Goal: Browse casually

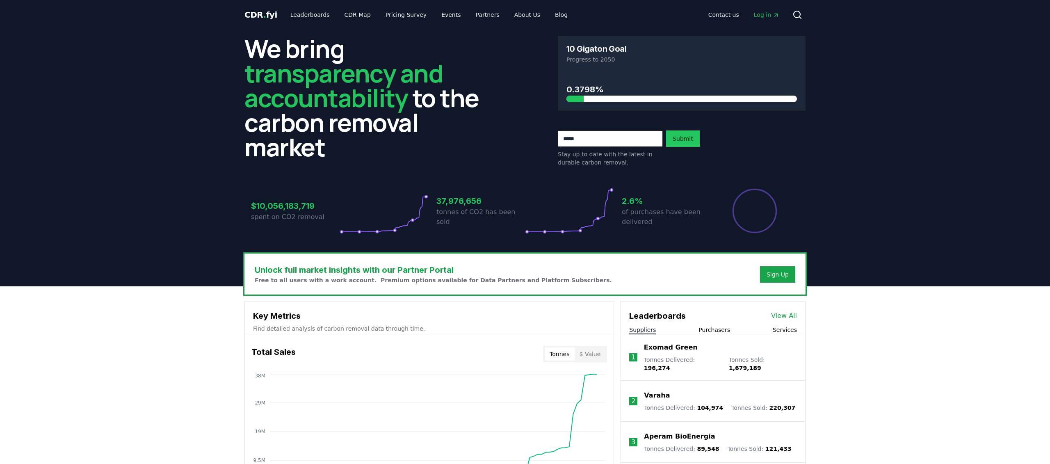
click at [763, 17] on span "Log in" at bounding box center [766, 15] width 25 height 8
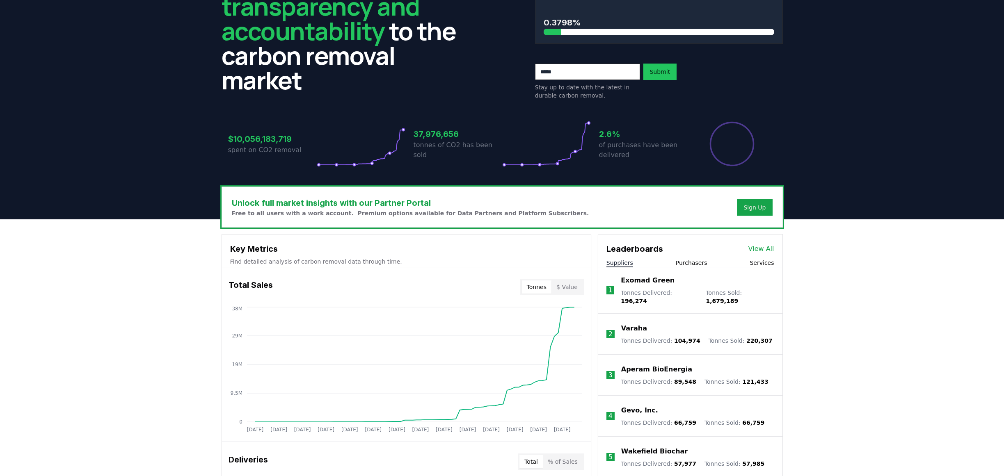
scroll to position [82, 0]
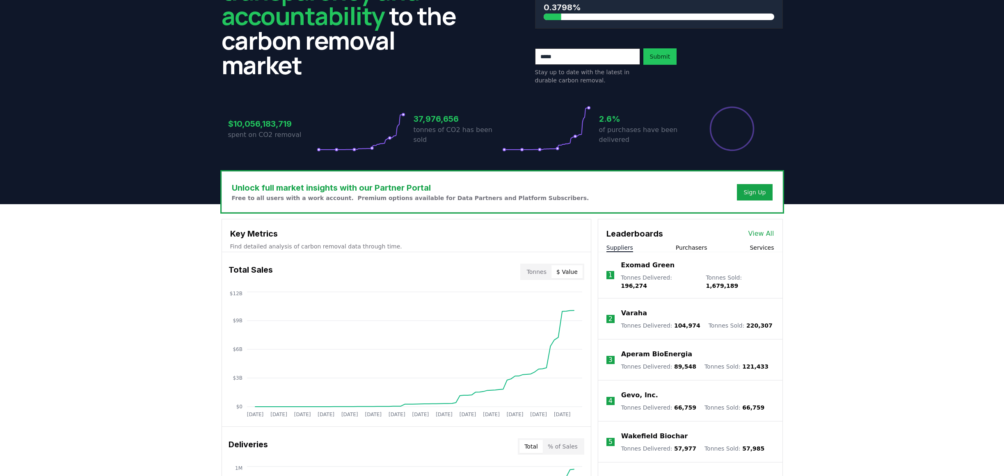
click at [572, 271] on button "$ Value" at bounding box center [566, 271] width 31 height 13
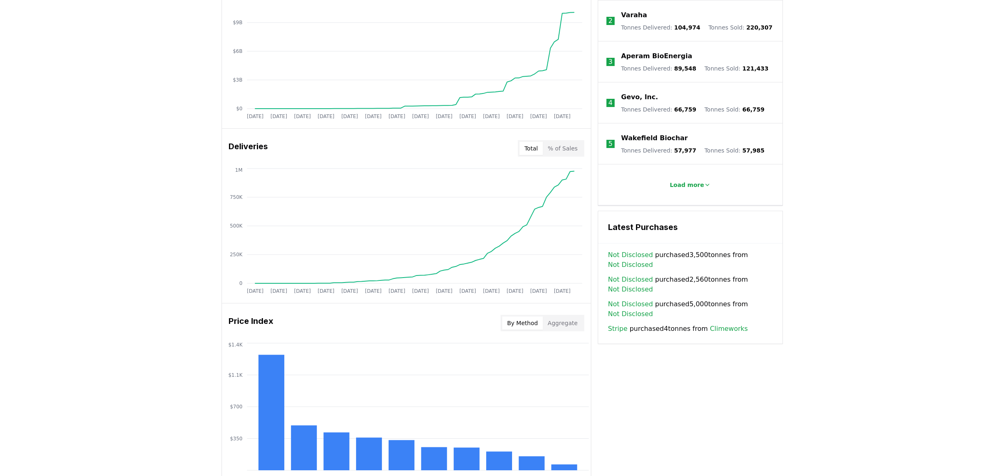
scroll to position [410, 0]
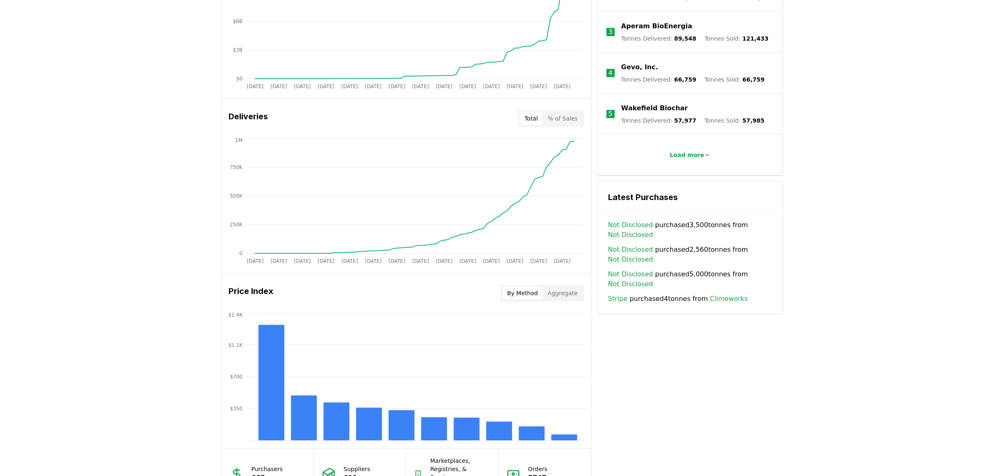
click at [569, 123] on button "% of Sales" at bounding box center [563, 118] width 40 height 13
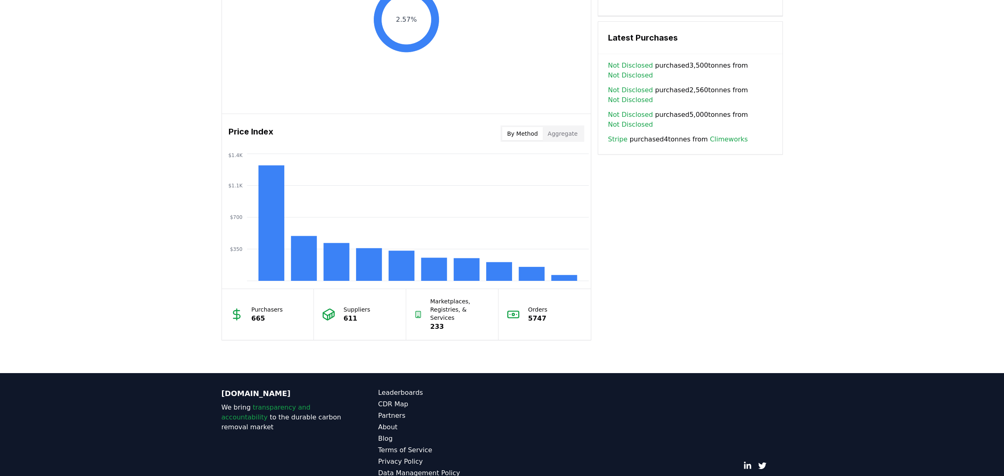
scroll to position [574, 0]
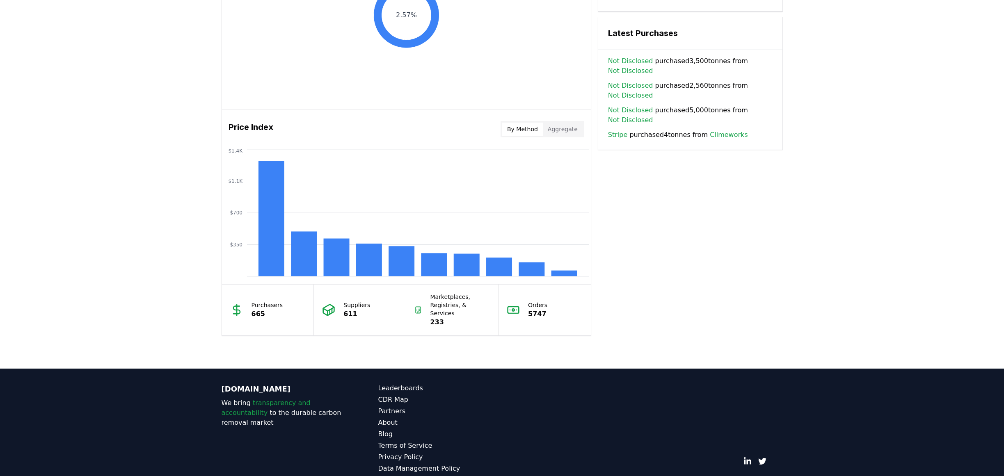
click at [537, 133] on button "By Method" at bounding box center [522, 129] width 41 height 13
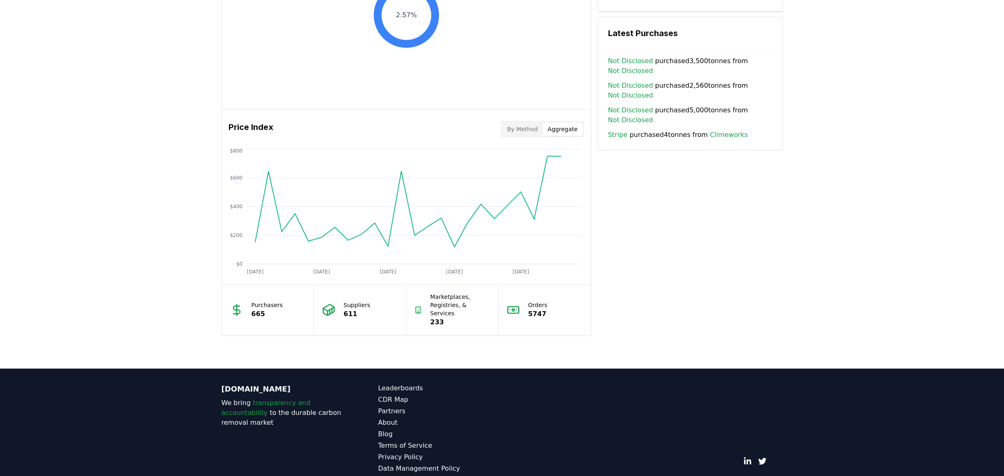
click at [559, 130] on button "Aggregate" at bounding box center [563, 129] width 40 height 13
click at [525, 130] on button "By Method" at bounding box center [522, 129] width 41 height 13
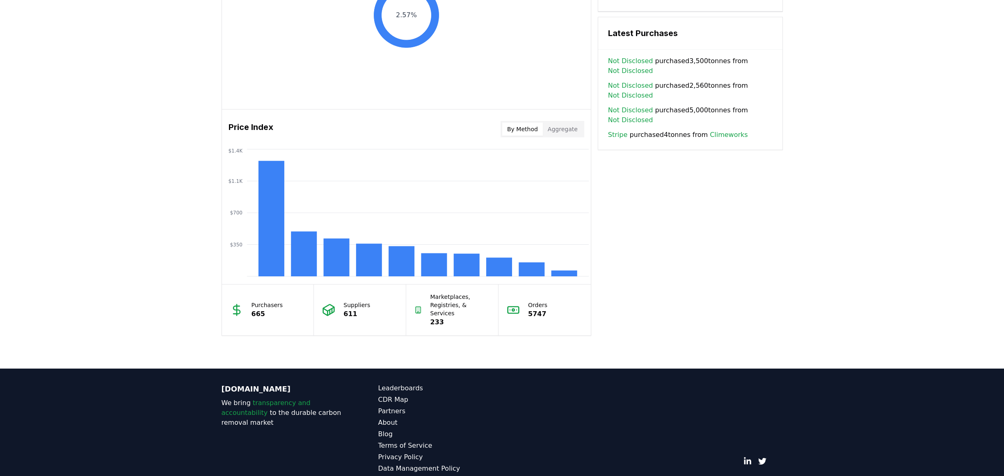
click at [644, 344] on div "Unlock full market insights with our Partner Portal Free to all users with a wo…" at bounding box center [502, 40] width 1004 height 657
drag, startPoint x: 114, startPoint y: 320, endPoint x: 81, endPoint y: 475, distance: 158.6
click at [114, 320] on div "Unlock full market insights with our Partner Portal Free to all users with a wo…" at bounding box center [502, 40] width 1004 height 657
click at [304, 262] on rect at bounding box center [304, 254] width 26 height 45
click at [613, 360] on div "Unlock full market insights with our Partner Portal Free to all users with a wo…" at bounding box center [502, 40] width 1004 height 657
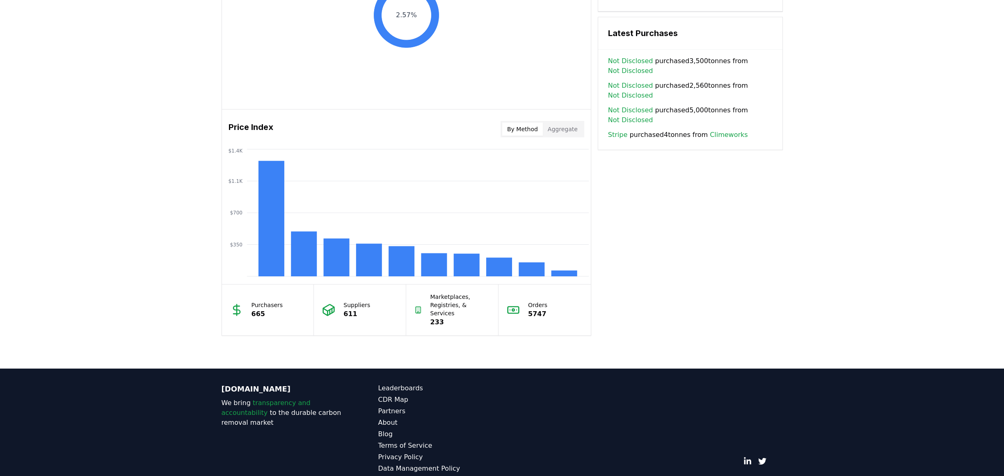
click at [623, 331] on div "Unlock full market insights with our Partner Portal Free to all users with a wo…" at bounding box center [502, 40] width 1004 height 657
drag, startPoint x: 607, startPoint y: 398, endPoint x: 531, endPoint y: 427, distance: 81.3
click at [607, 398] on div "© 2025 [DOMAIN_NAME]. All rights reserved." at bounding box center [659, 435] width 248 height 102
click at [534, 356] on div "Unlock full market insights with our Partner Portal Free to all users with a wo…" at bounding box center [502, 40] width 1004 height 657
click at [620, 369] on div "[DOMAIN_NAME] We bring transparency and accountability to the durable carbon re…" at bounding box center [502, 434] width 574 height 131
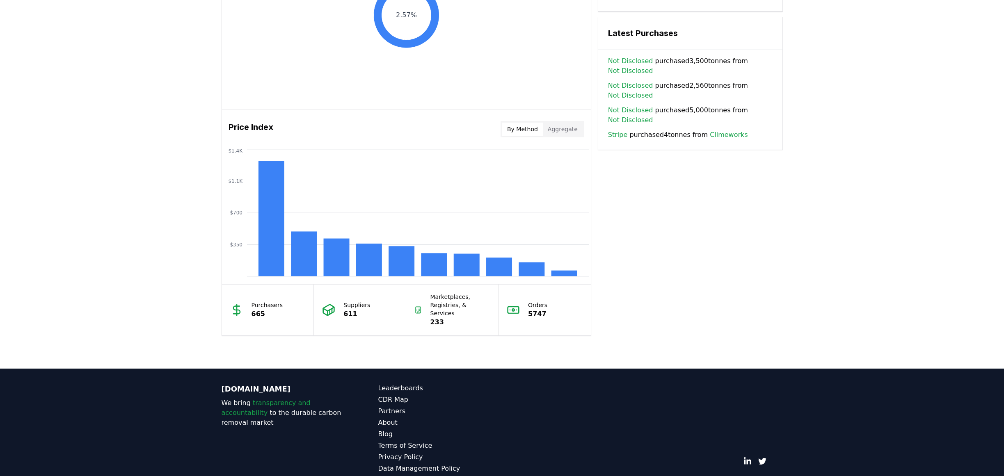
click at [617, 343] on div "Unlock full market insights with our Partner Portal Free to all users with a wo…" at bounding box center [502, 40] width 1004 height 657
click at [146, 25] on div "Unlock full market insights with our Partner Portal Free to all users with a wo…" at bounding box center [502, 40] width 1004 height 657
